Goal: Information Seeking & Learning: Check status

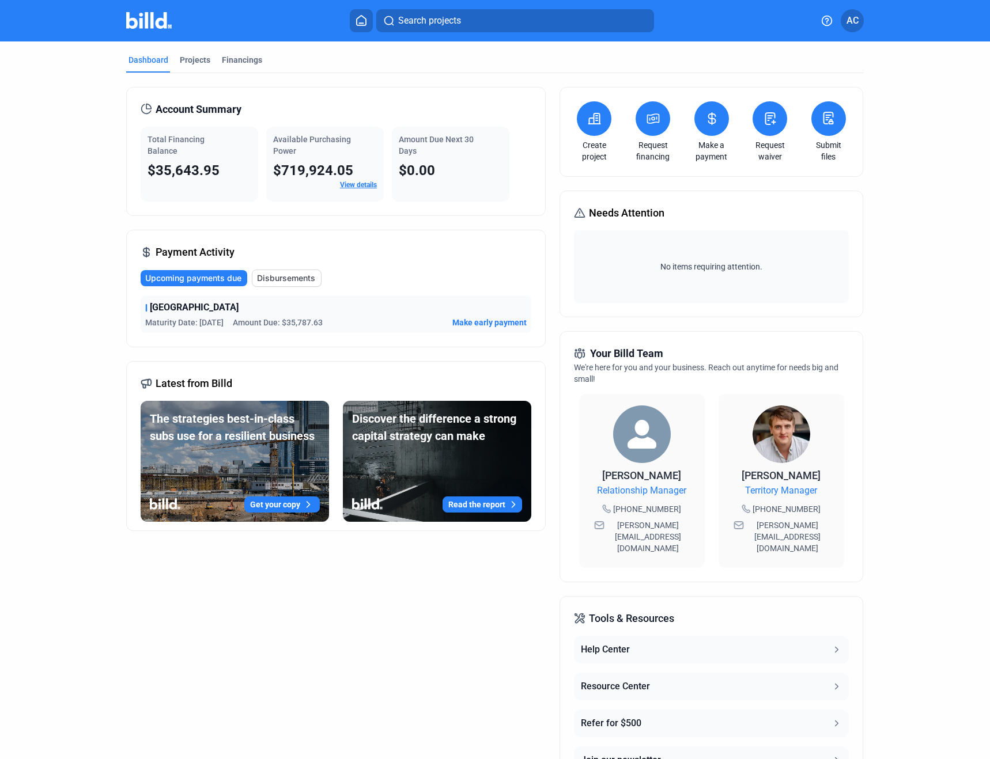
click at [317, 52] on mat-tab-group "Dashboard Projects Financings Account Summary Total Financing Balance $35,643.9…" at bounding box center [494, 433] width 737 height 785
click at [25, 349] on div "Dashboard Projects Financings Account Summary Total Financing Balance $35,643.9…" at bounding box center [495, 433] width 990 height 785
click at [234, 56] on div "Financings" at bounding box center [242, 60] width 40 height 12
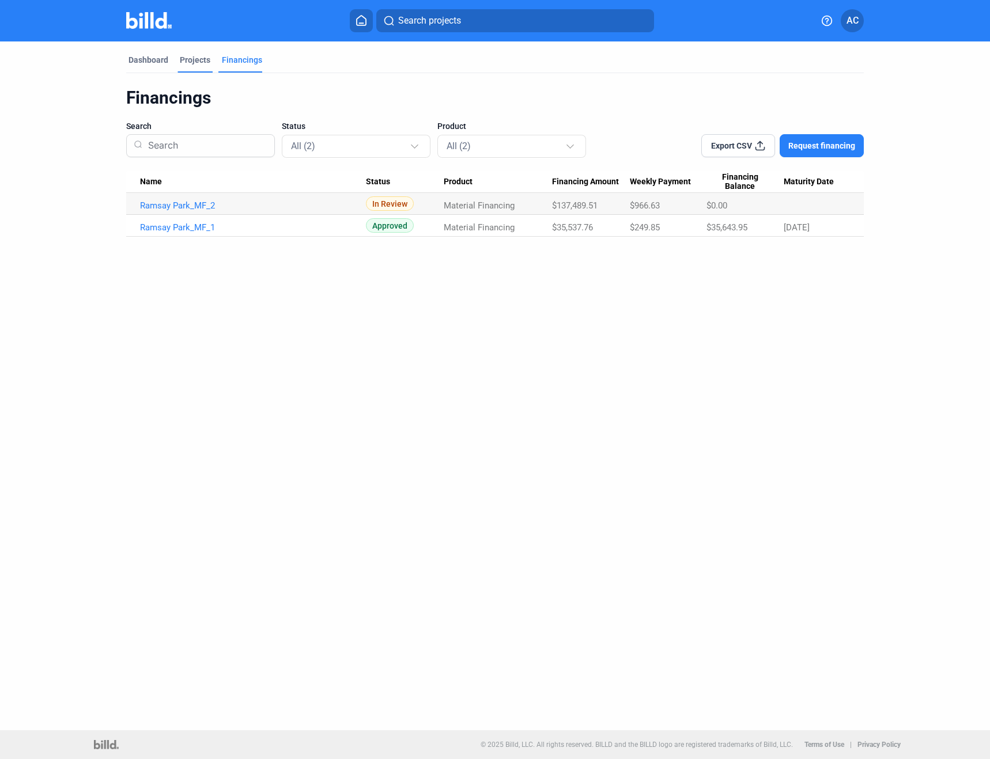
click at [197, 57] on div "Projects" at bounding box center [195, 60] width 31 height 12
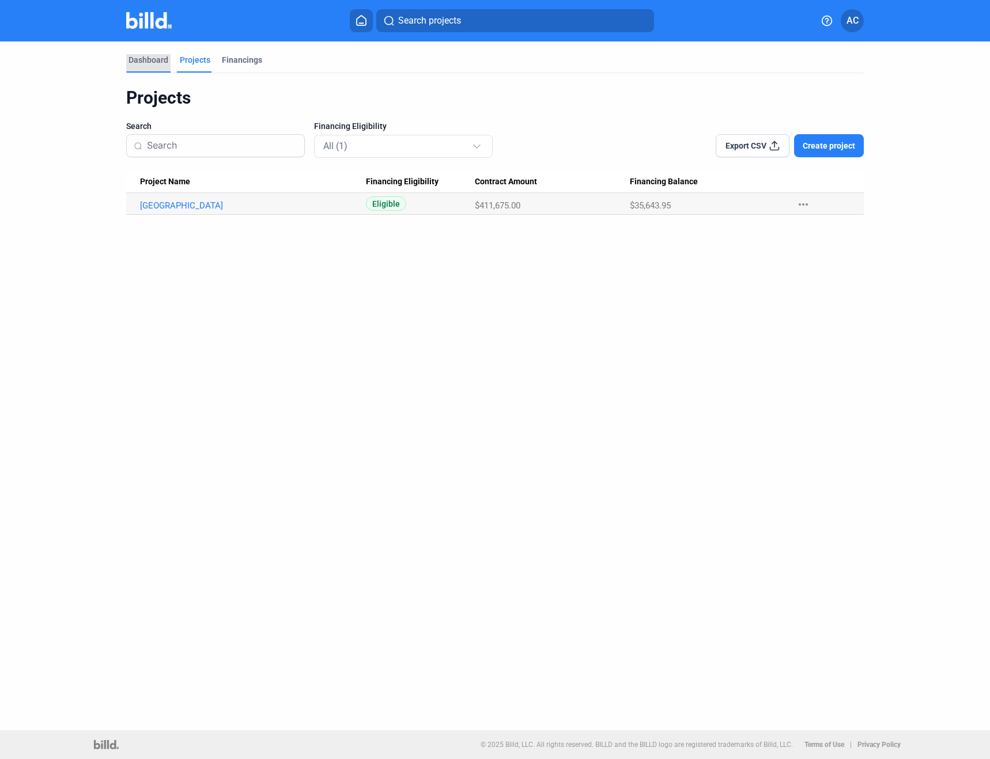
click at [151, 58] on div "Dashboard" at bounding box center [148, 60] width 40 height 12
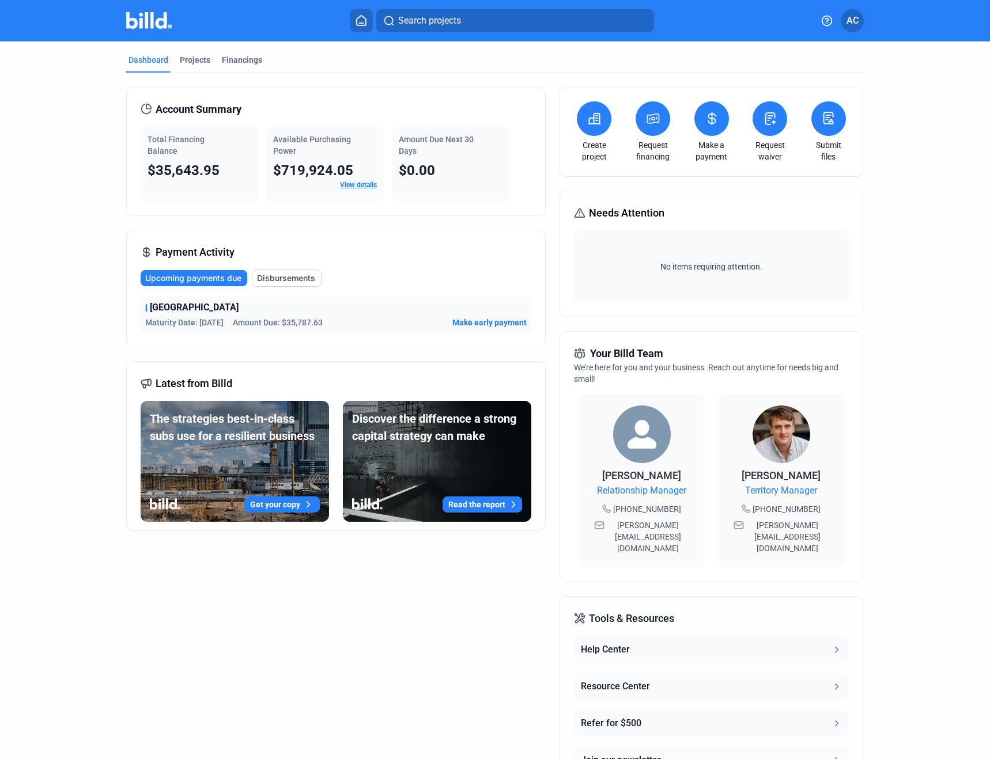
click at [350, 181] on link "View details" at bounding box center [358, 185] width 37 height 8
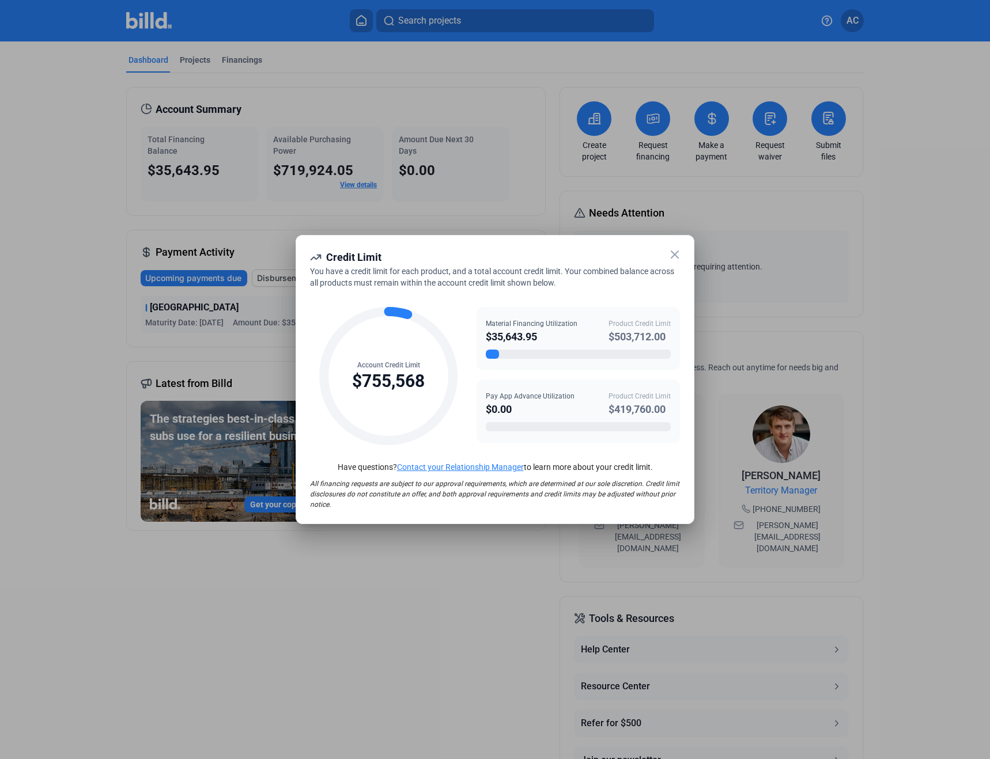
click at [673, 251] on icon at bounding box center [675, 255] width 14 height 14
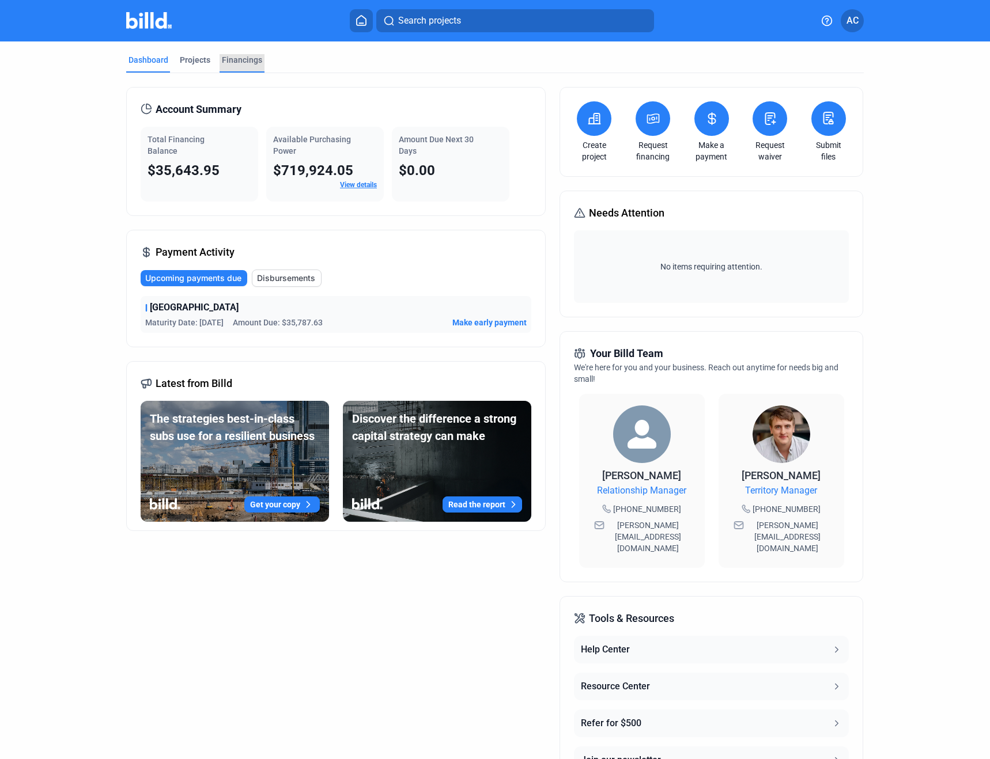
click at [246, 58] on div "Financings" at bounding box center [242, 60] width 40 height 12
